Goal: Task Accomplishment & Management: Manage account settings

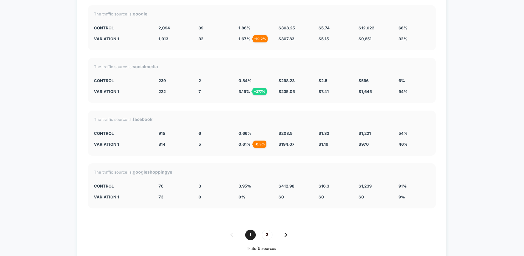
scroll to position [2634, 0]
click at [287, 232] on img at bounding box center [285, 234] width 3 height 4
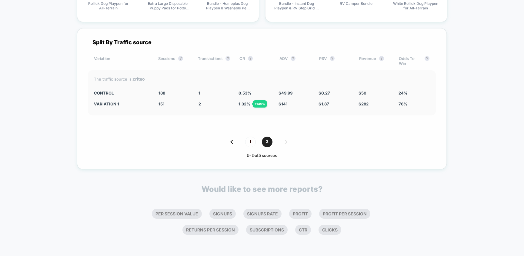
scroll to position [2568, 0]
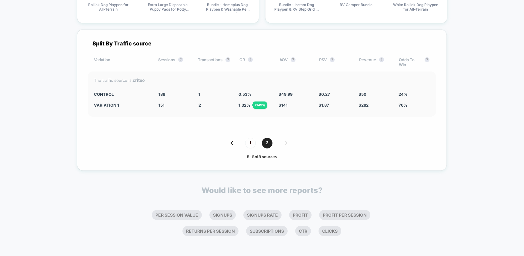
click at [232, 141] on img at bounding box center [231, 143] width 3 height 4
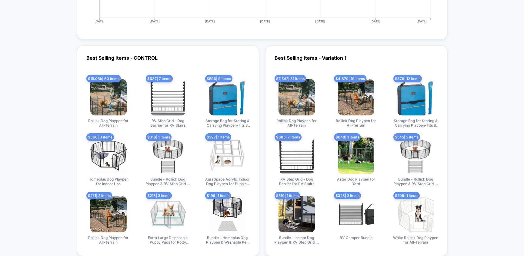
scroll to position [2335, 0]
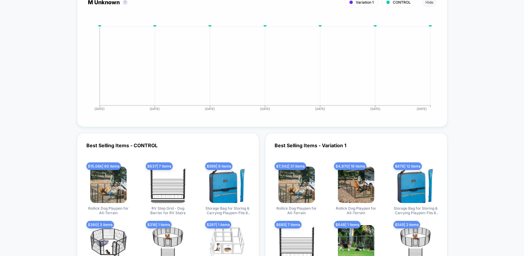
scroll to position [2237, 0]
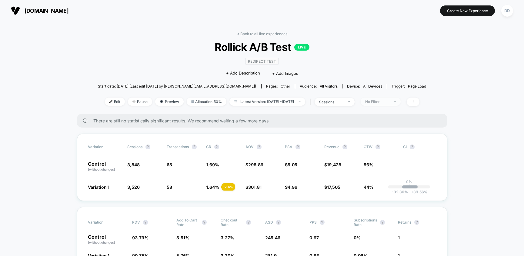
click at [389, 102] on div "No Filter" at bounding box center [377, 101] width 24 height 5
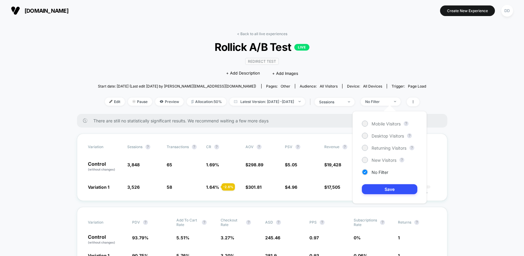
click at [393, 139] on div "Mobile Visitors ? Desktop Visitors ? Returning Visitors ? New Visitors ? No Fil…" at bounding box center [389, 157] width 74 height 92
click at [394, 137] on span "Desktop Visitors" at bounding box center [387, 135] width 32 height 5
click at [397, 191] on button "Save" at bounding box center [389, 189] width 55 height 10
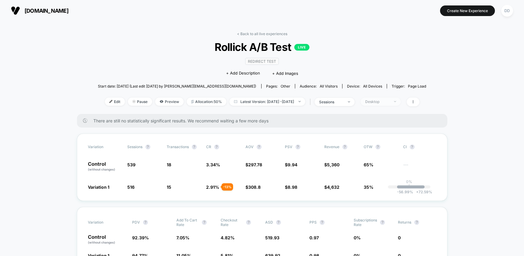
click at [400, 104] on span "Desktop" at bounding box center [380, 102] width 40 height 8
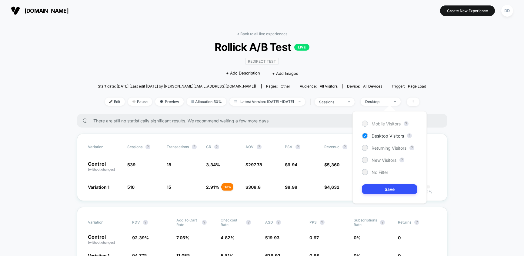
click at [392, 123] on span "Mobile Visitors" at bounding box center [385, 123] width 29 height 5
click at [397, 190] on button "Save" at bounding box center [389, 189] width 55 height 10
